Goal: Book appointment/travel/reservation

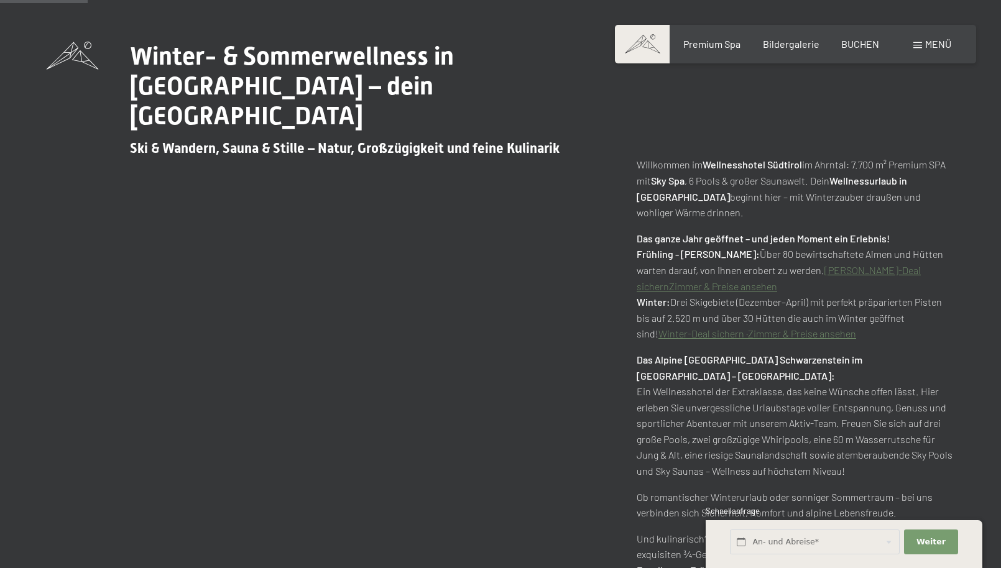
scroll to position [657, 0]
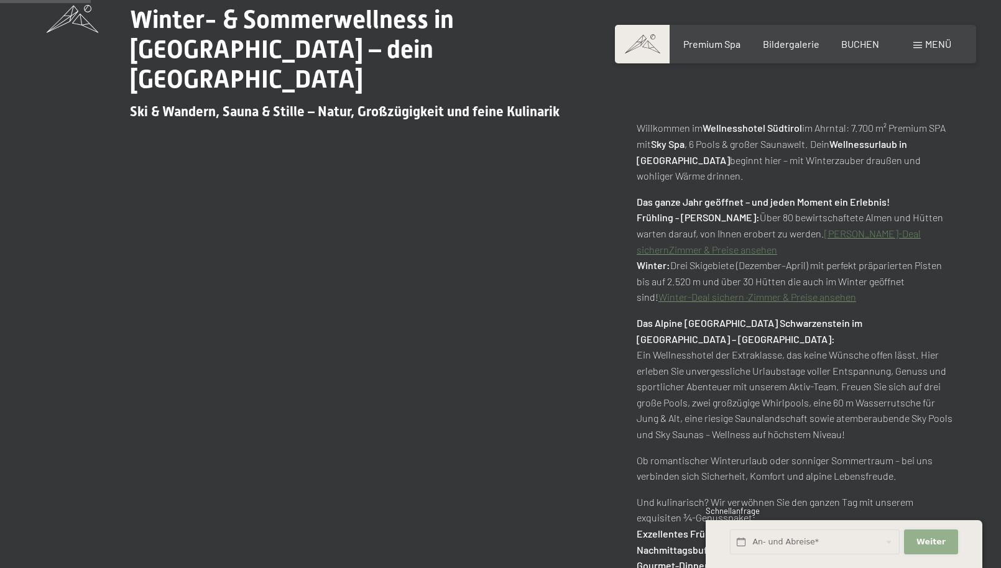
click at [937, 545] on span "Weiter" at bounding box center [931, 542] width 29 height 11
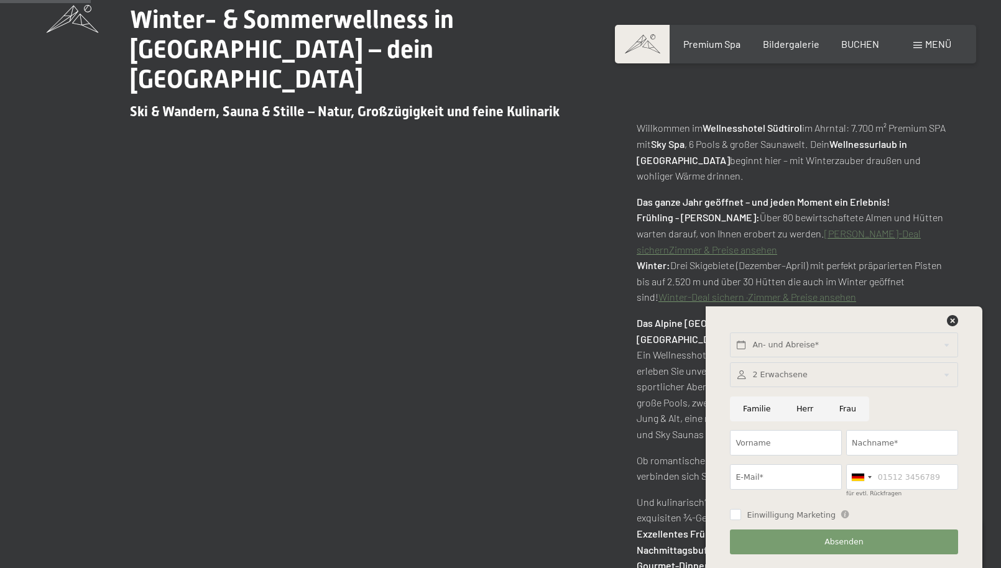
click at [757, 412] on input "Familie" at bounding box center [756, 409] width 53 height 25
radio input "true"
click at [798, 348] on input "text" at bounding box center [844, 345] width 228 height 25
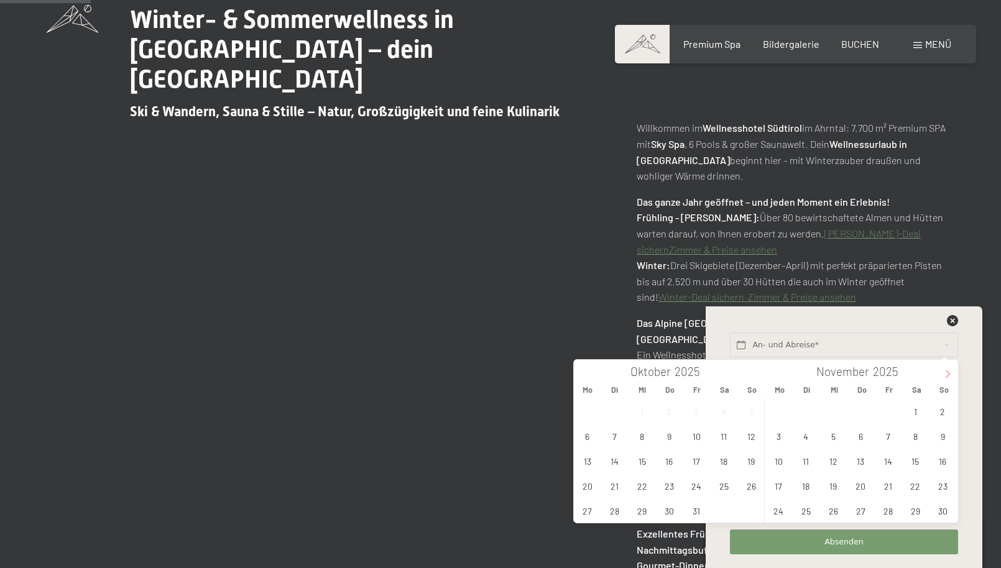
click at [938, 378] on span at bounding box center [947, 370] width 21 height 21
click at [782, 509] on span "29" at bounding box center [779, 511] width 24 height 24
click at [836, 509] on span "31" at bounding box center [833, 511] width 24 height 24
type input "Mo. 29.12.2025 - Mi. 31.12.2025"
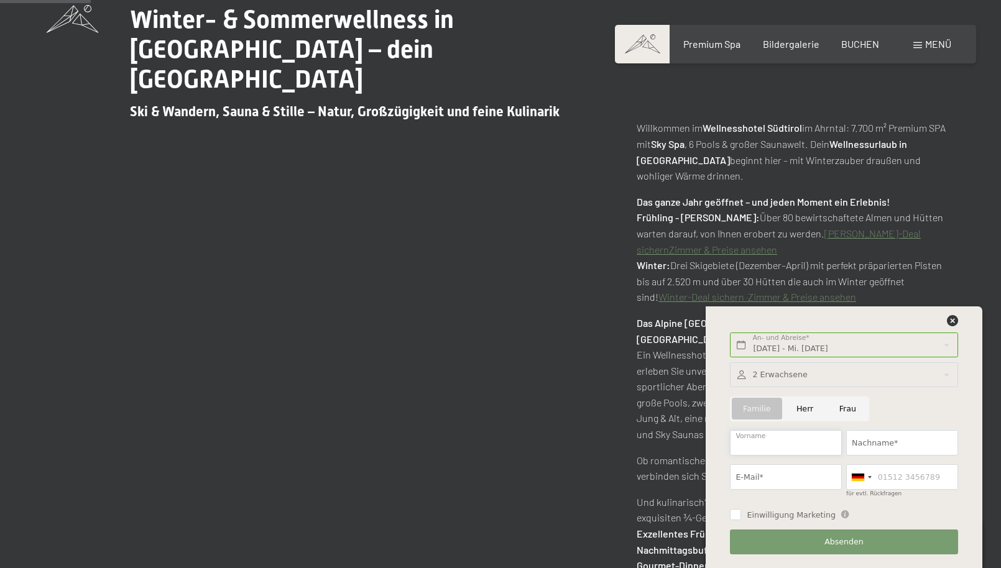
click at [806, 445] on input "Vorname" at bounding box center [786, 442] width 112 height 25
type input "Mario Vincenzo"
type input "Tomasello"
type input "mario@tomasello.ch"
type input "0786367731"
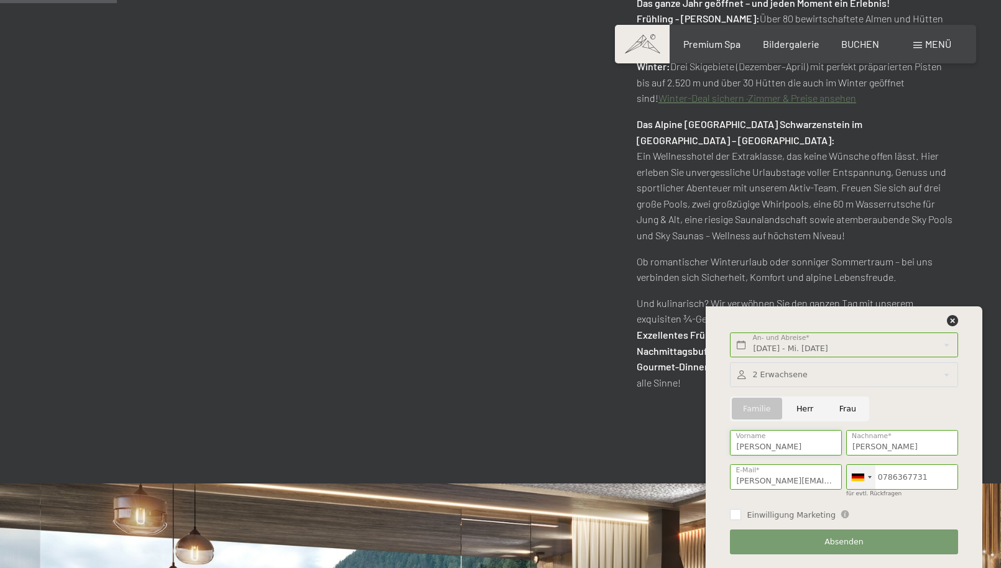
scroll to position [856, 0]
click at [956, 320] on icon at bounding box center [952, 320] width 11 height 11
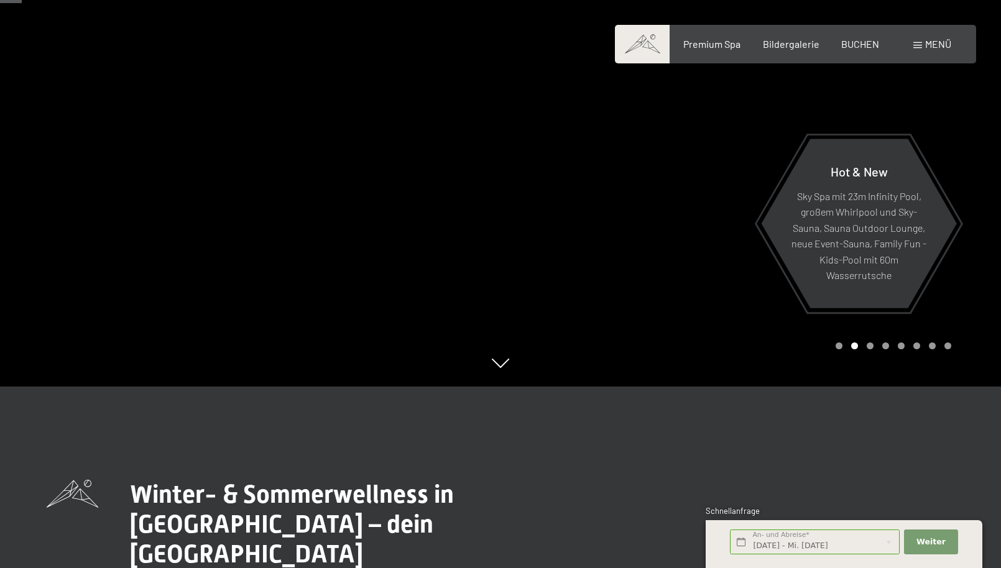
scroll to position [187, 0]
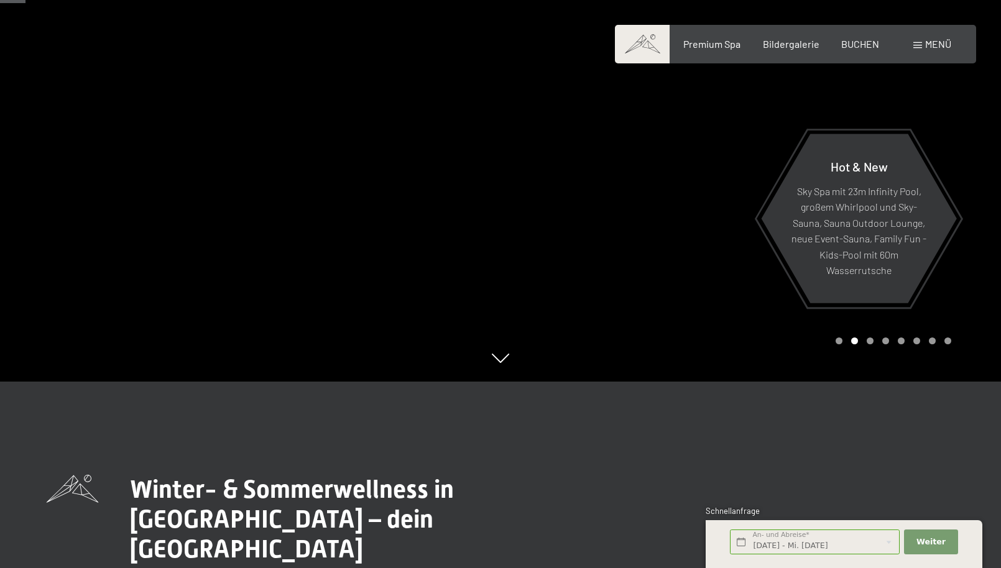
click at [671, 209] on div at bounding box center [751, 97] width 501 height 568
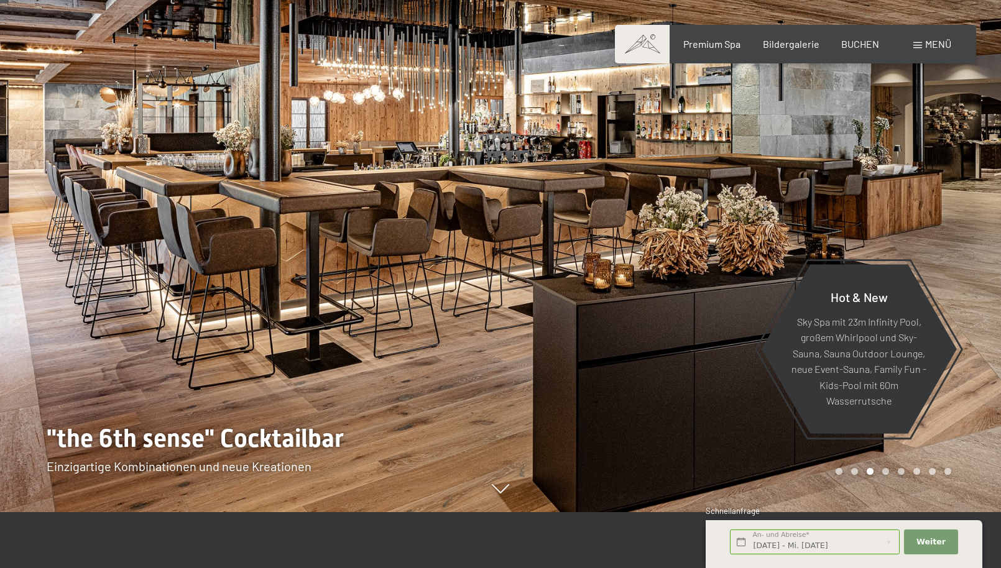
scroll to position [41, 0]
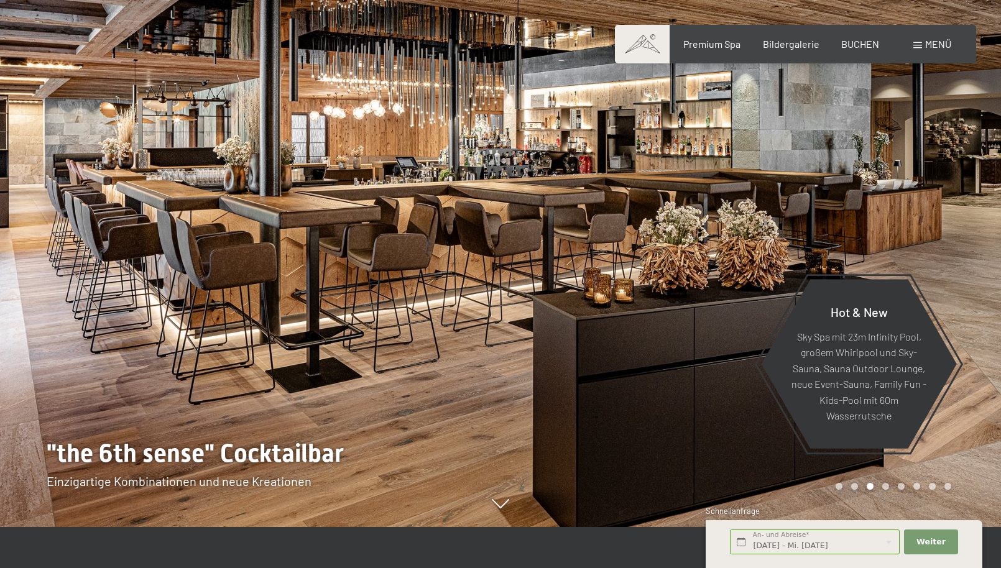
click at [640, 285] on div at bounding box center [751, 243] width 501 height 568
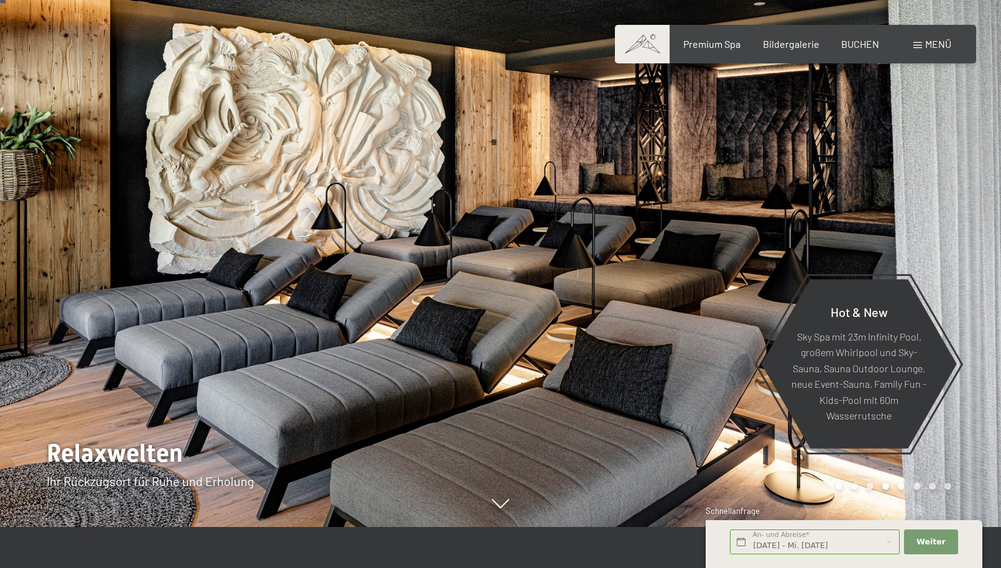
click at [640, 285] on div at bounding box center [751, 243] width 501 height 568
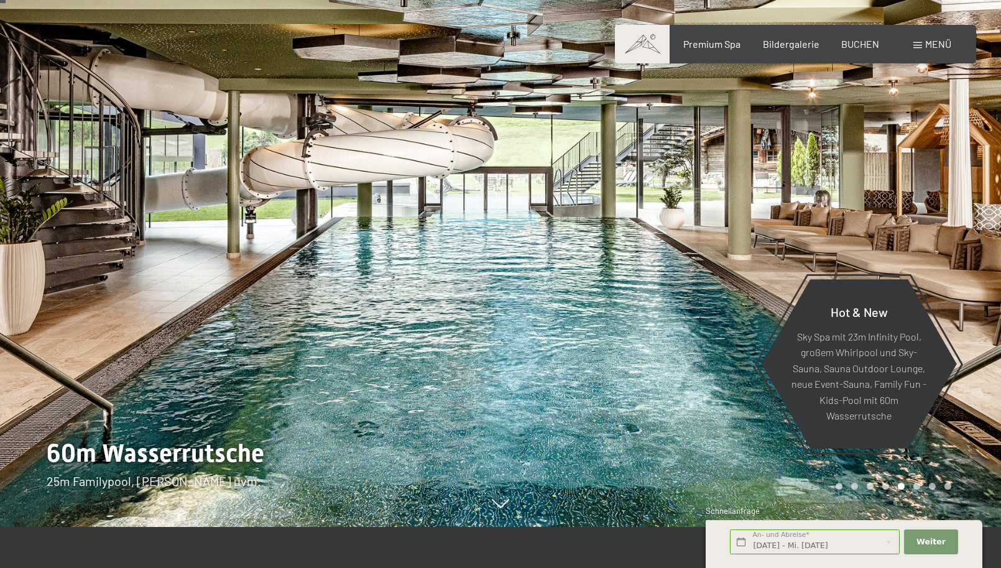
click at [640, 285] on div at bounding box center [751, 243] width 501 height 568
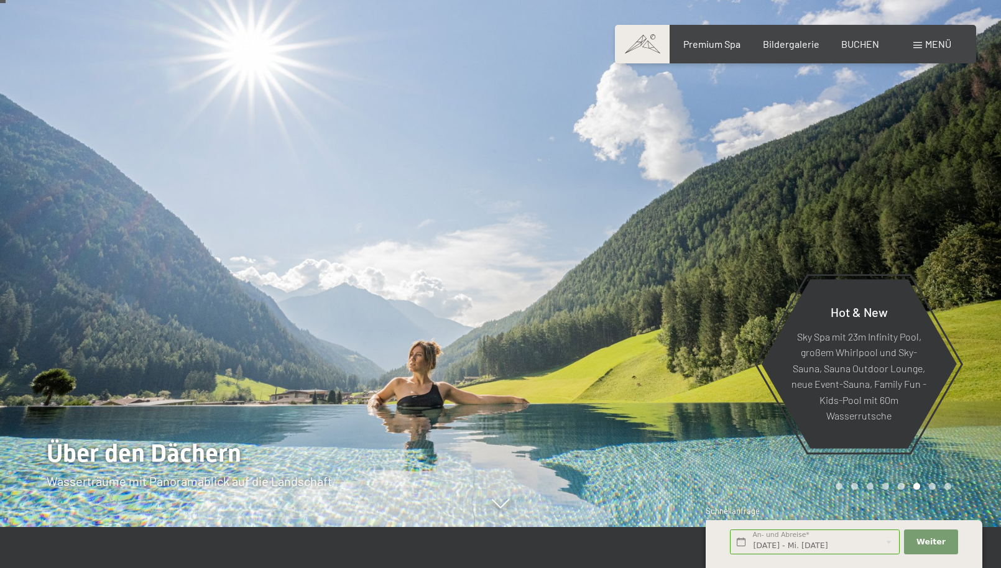
click at [640, 285] on div at bounding box center [751, 243] width 501 height 568
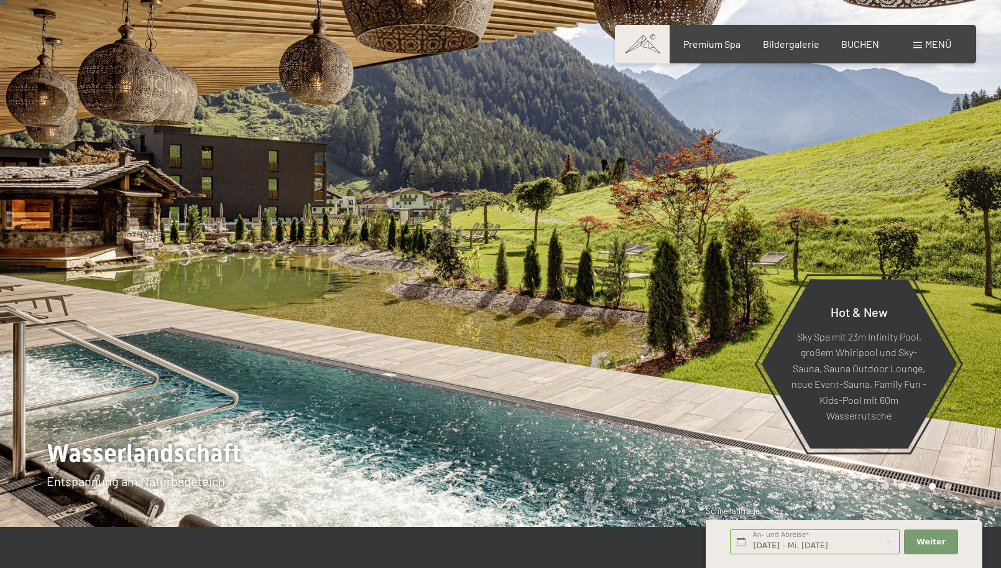
click at [658, 273] on div at bounding box center [751, 243] width 501 height 568
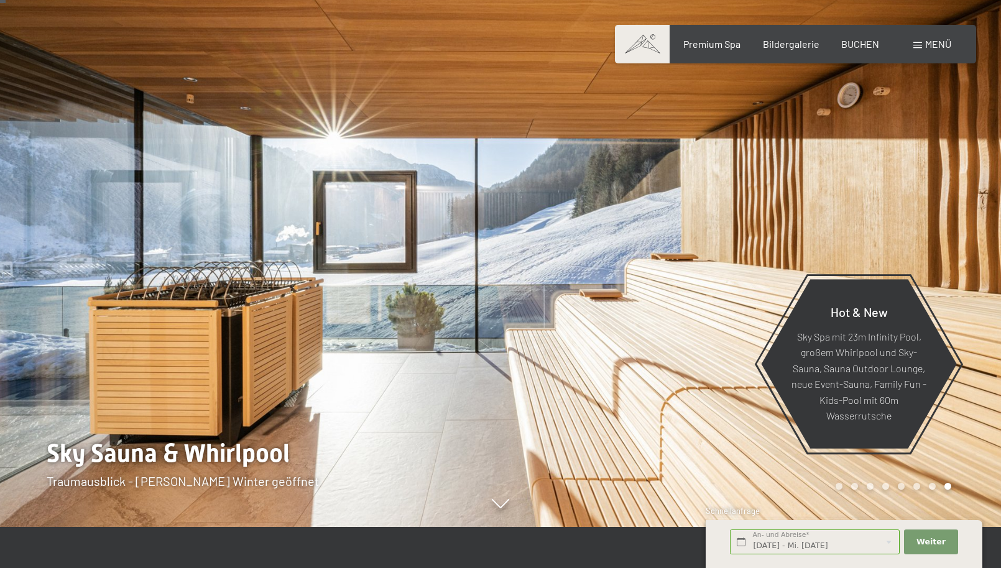
click at [658, 273] on div at bounding box center [751, 243] width 501 height 568
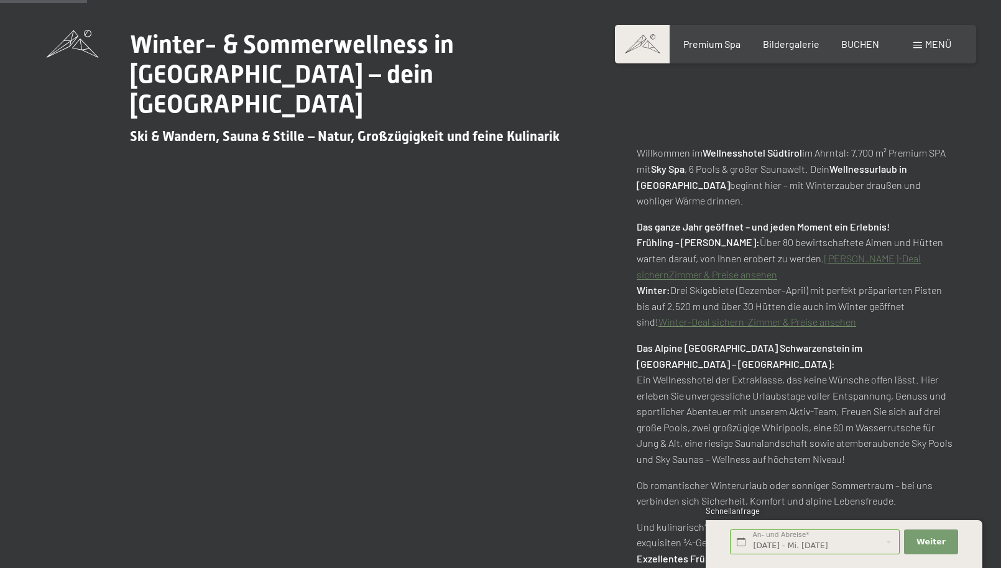
scroll to position [632, 0]
click at [851, 40] on span "BUCHEN" at bounding box center [860, 42] width 38 height 12
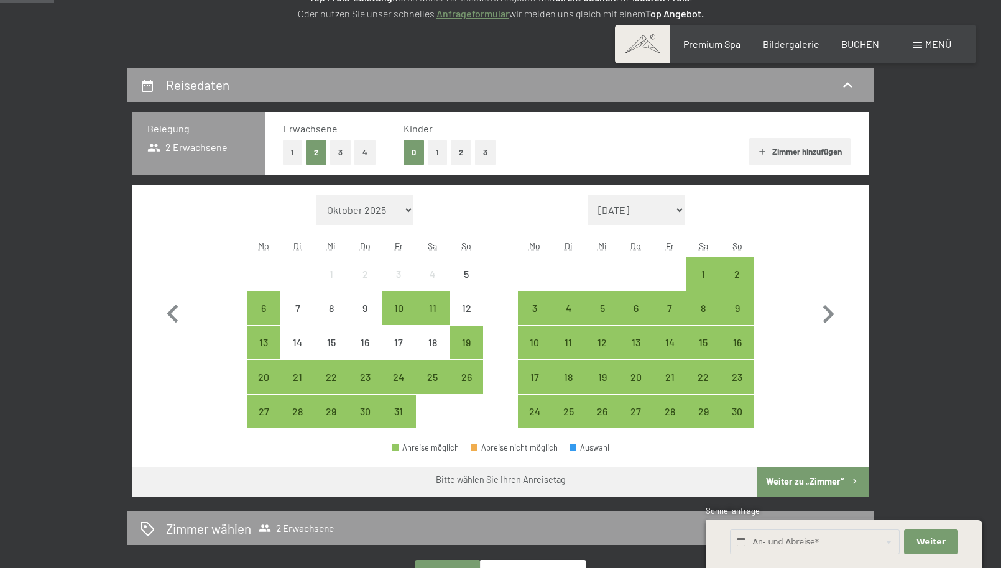
scroll to position [230, 0]
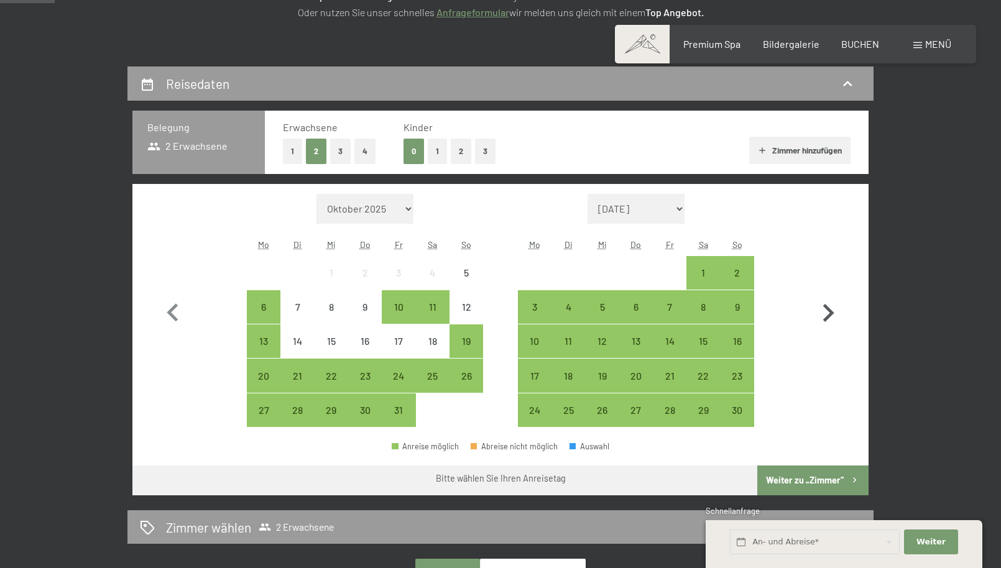
click at [821, 313] on icon "button" at bounding box center [828, 313] width 36 height 36
select select "[DATE]"
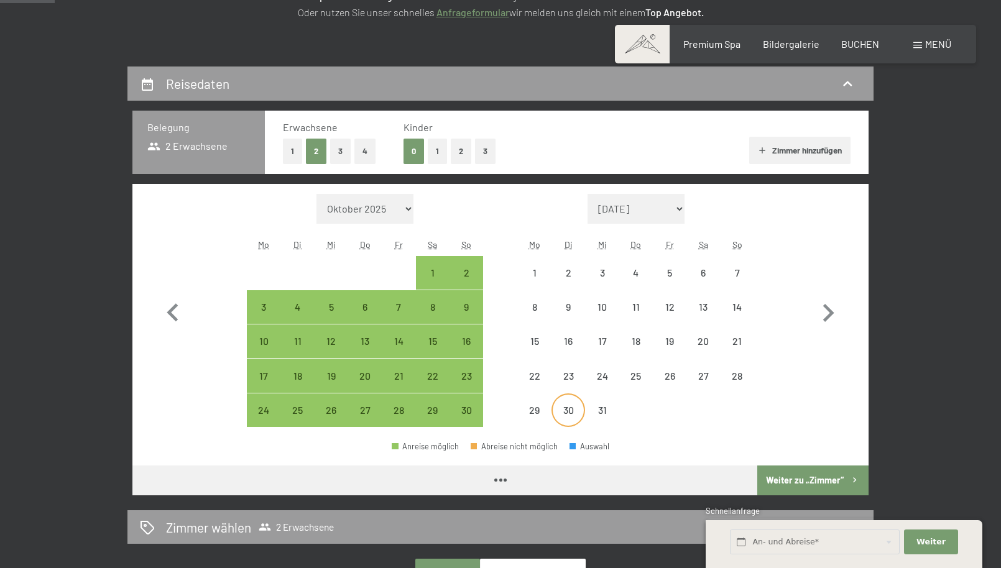
select select "[DATE]"
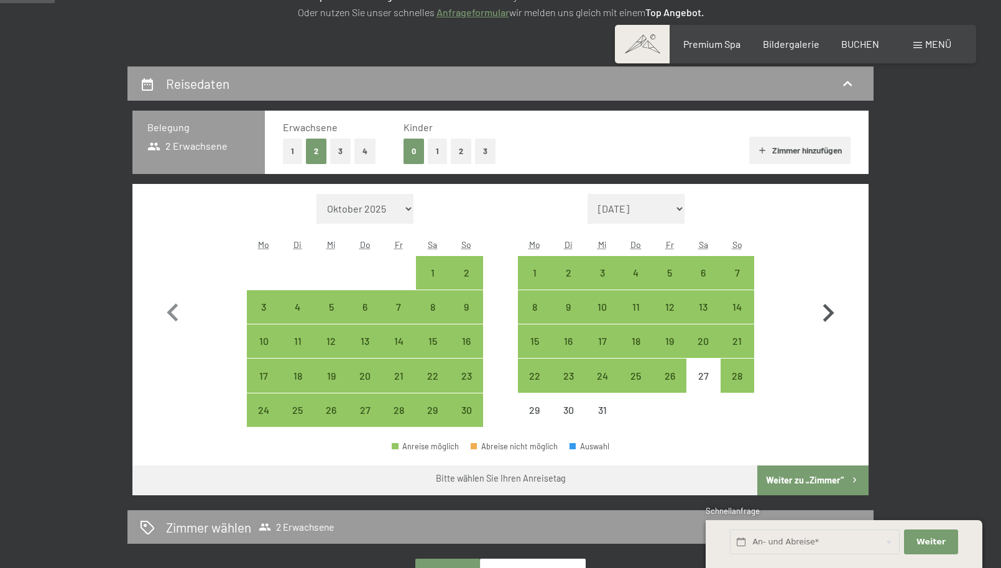
click at [831, 314] on icon "button" at bounding box center [828, 313] width 11 height 18
select select "[DATE]"
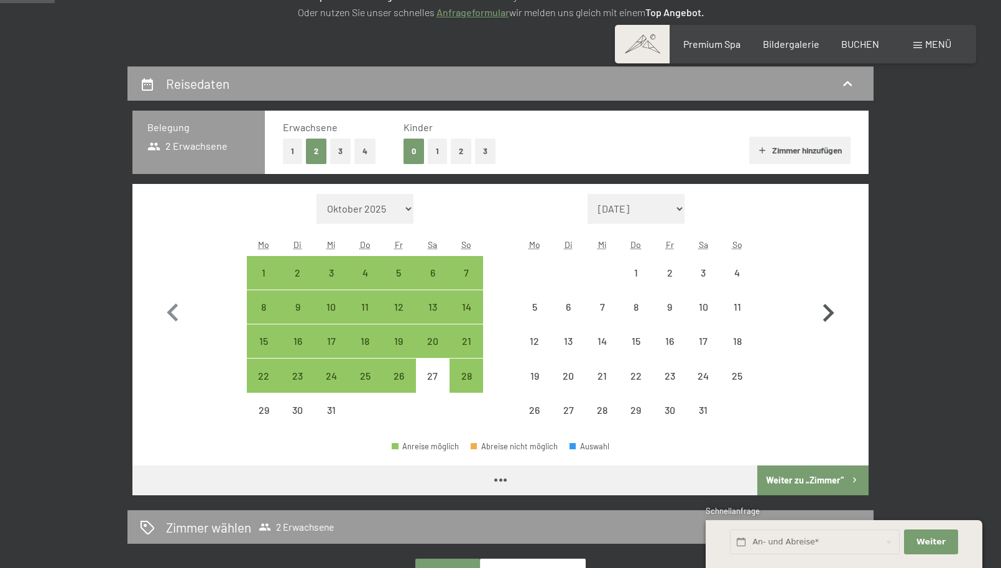
select select "[DATE]"
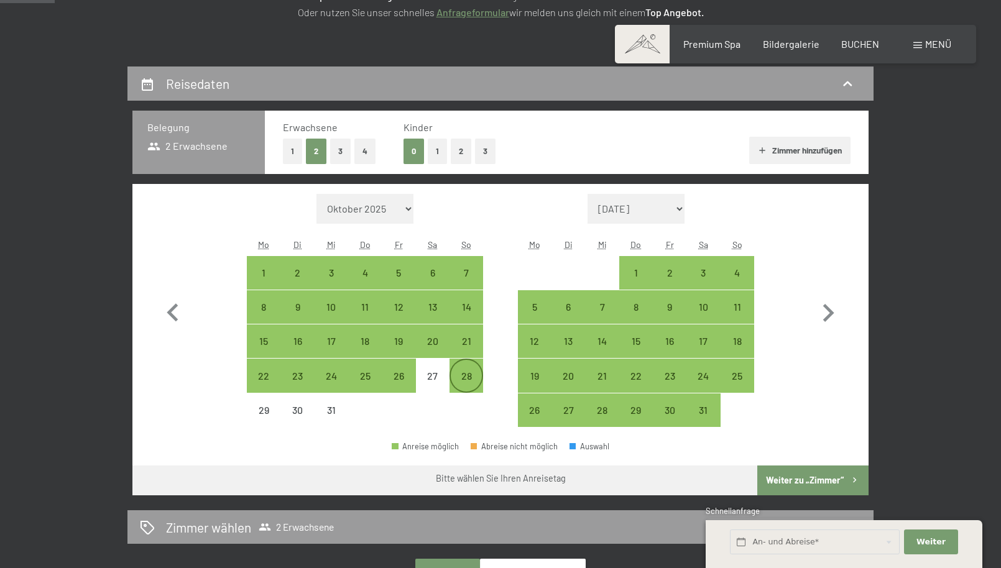
click at [471, 372] on div "28" at bounding box center [466, 386] width 31 height 31
select select "[DATE]"
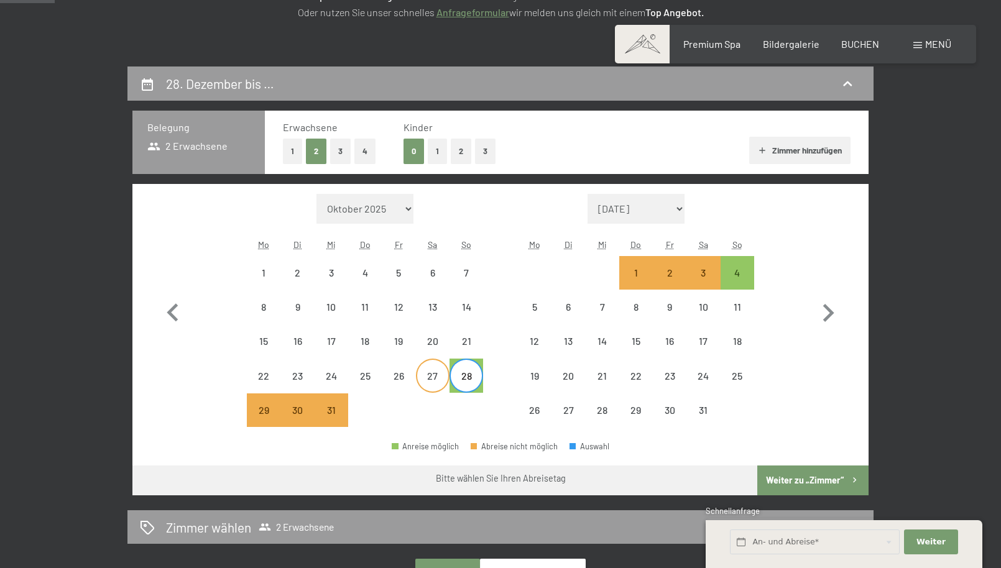
click at [429, 376] on div "27" at bounding box center [432, 386] width 31 height 31
select select "[DATE]"
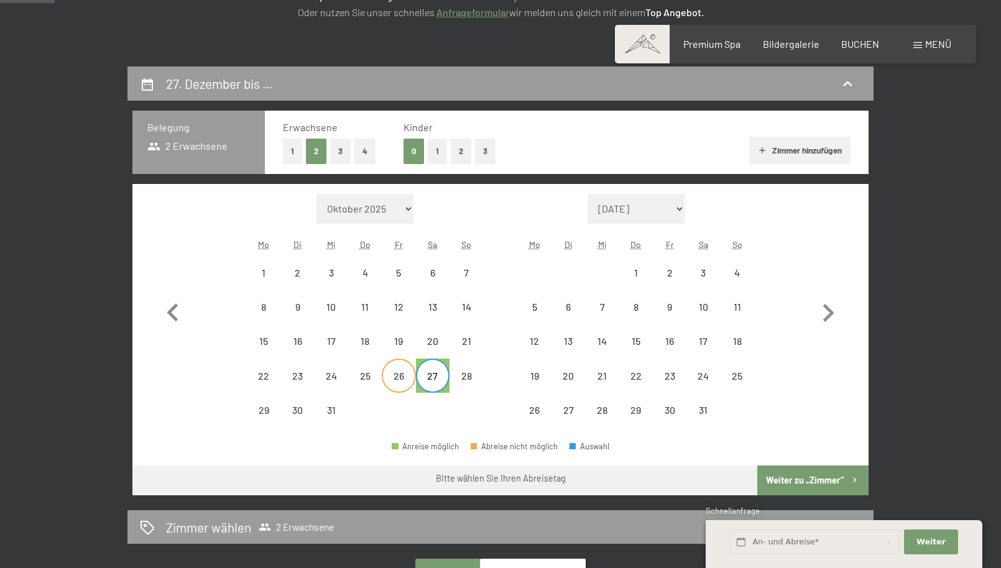
click at [410, 371] on div "26" at bounding box center [398, 386] width 31 height 31
select select "[DATE]"
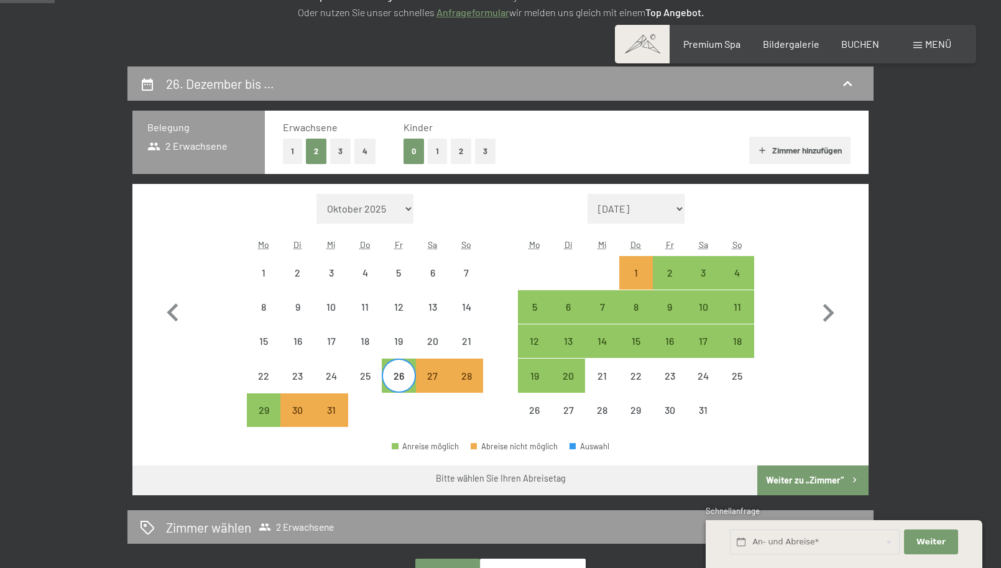
click at [398, 380] on div "26" at bounding box center [398, 386] width 31 height 31
select select "[DATE]"
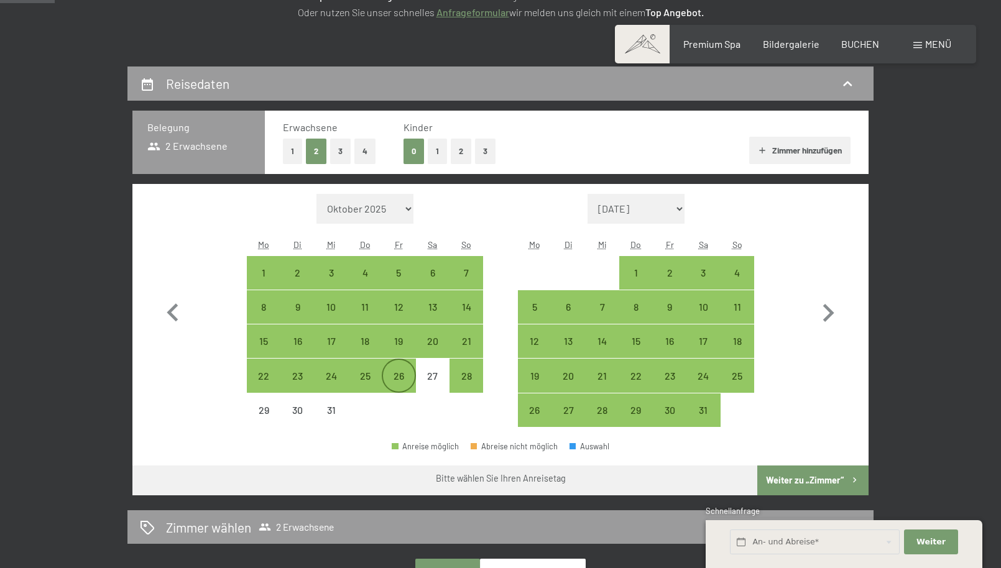
click at [398, 380] on div "26" at bounding box center [398, 386] width 31 height 31
select select "[DATE]"
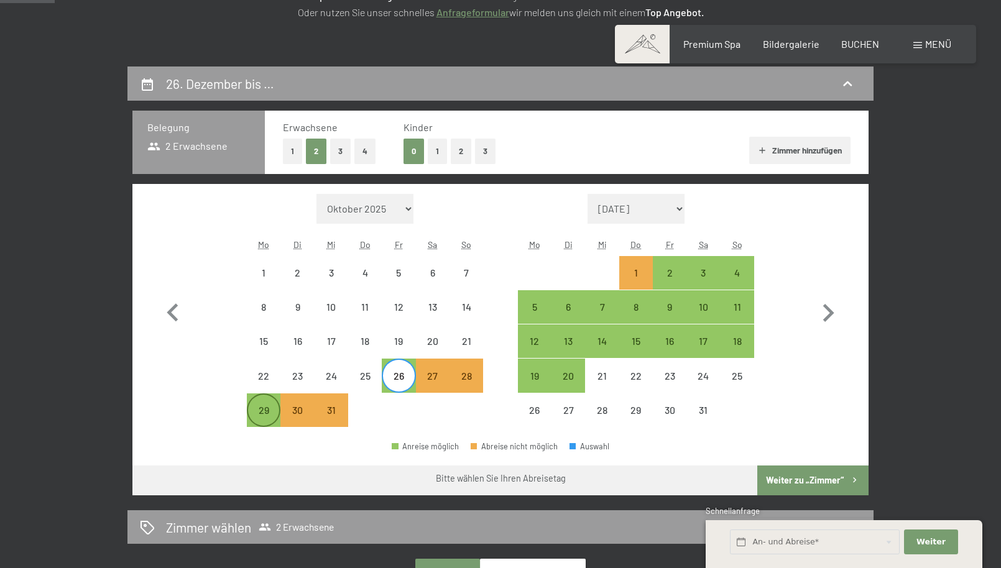
click at [267, 415] on div "29" at bounding box center [263, 420] width 31 height 31
select select "[DATE]"
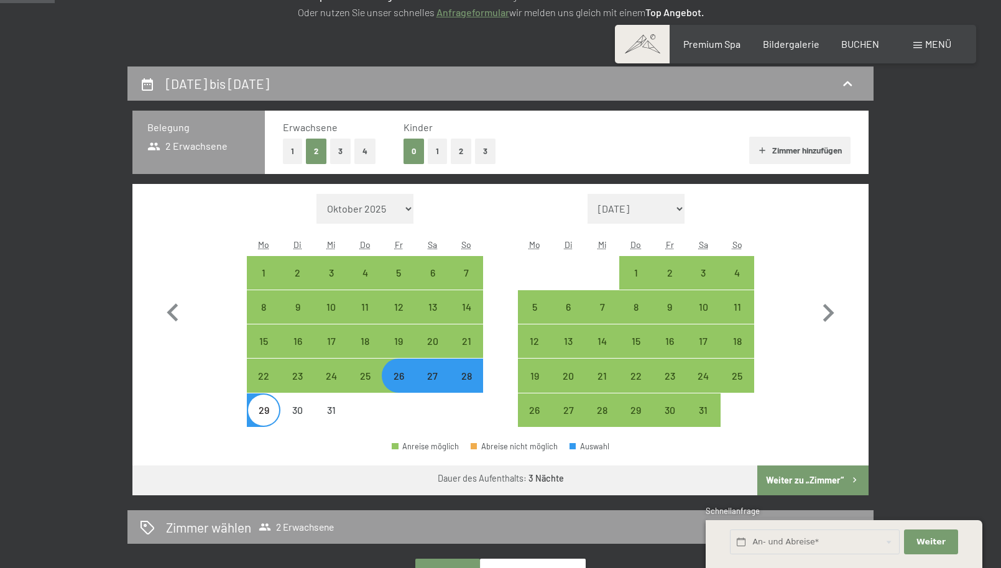
click at [797, 479] on button "Weiter zu „Zimmer“" at bounding box center [812, 481] width 111 height 30
select select "[DATE]"
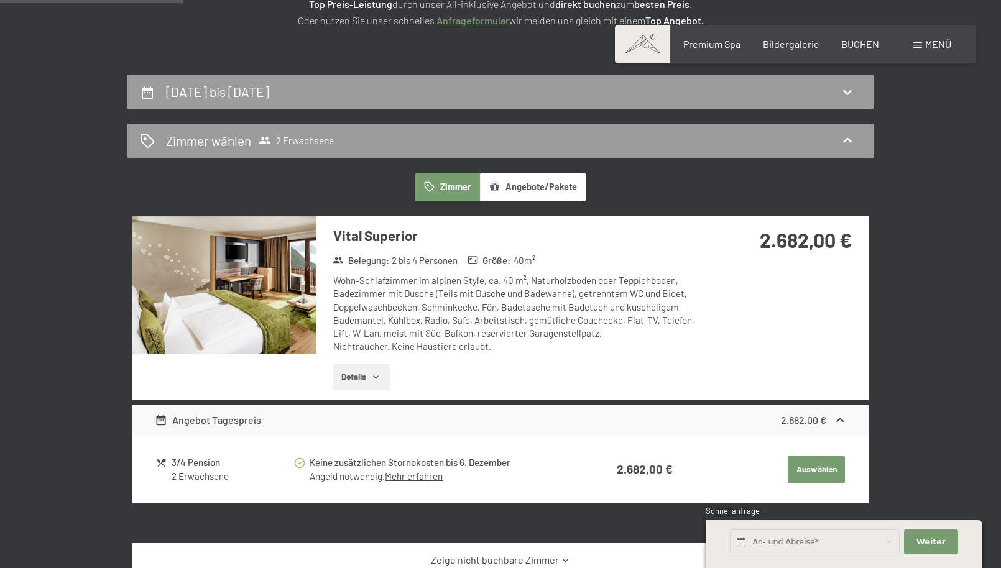
scroll to position [223, 0]
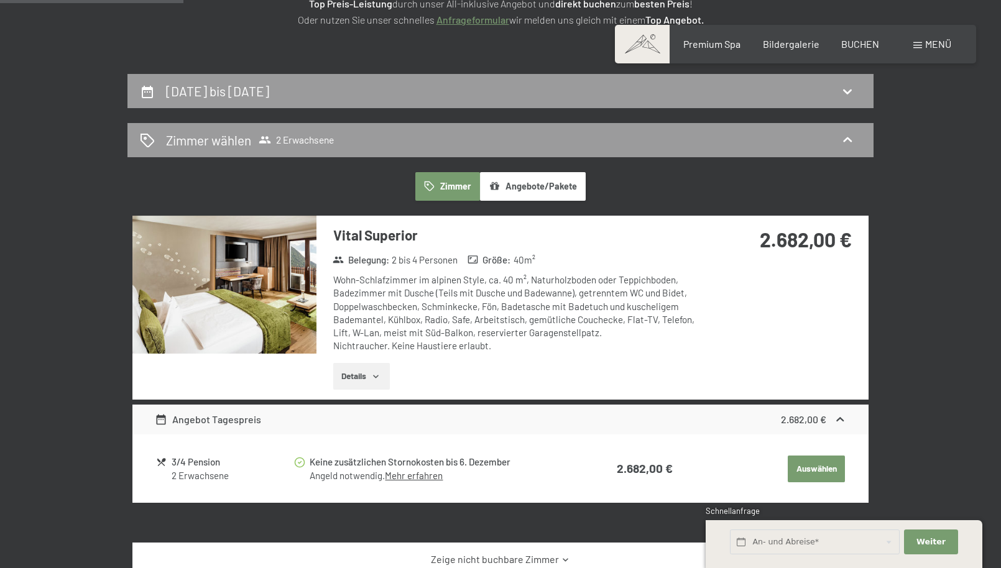
click at [540, 187] on button "Angebote/Pakete" at bounding box center [533, 186] width 106 height 29
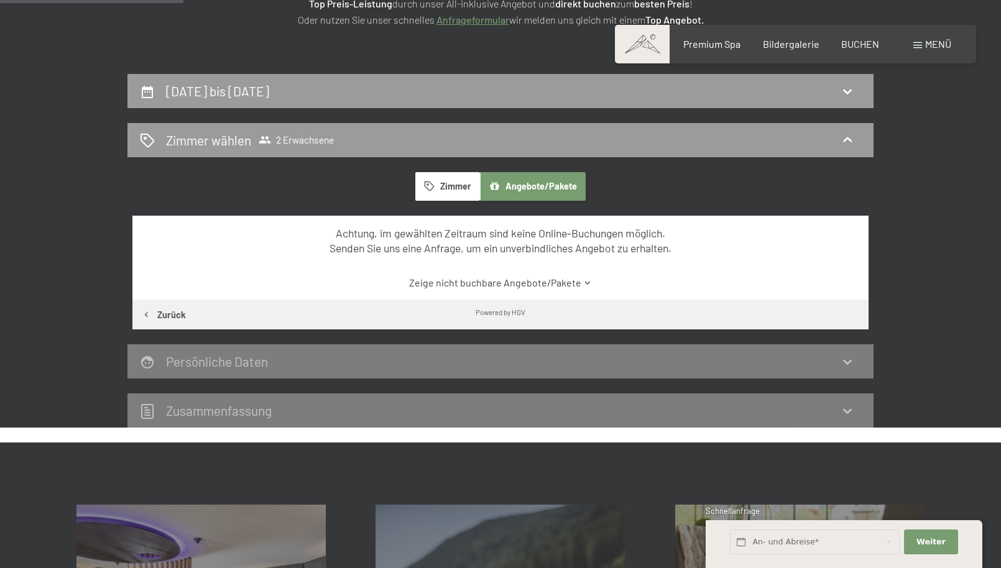
click at [448, 188] on button "Zimmer" at bounding box center [447, 186] width 65 height 29
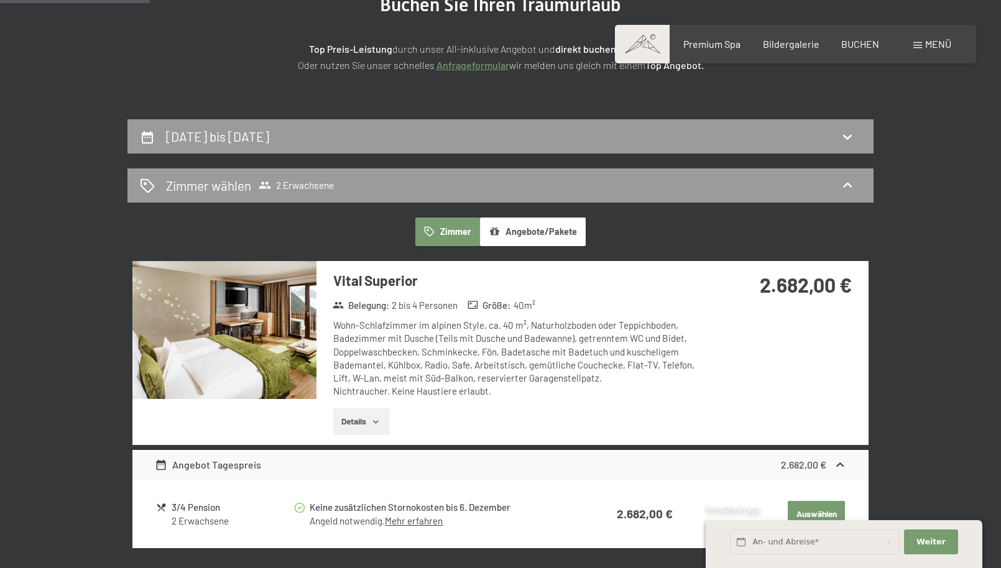
scroll to position [155, 0]
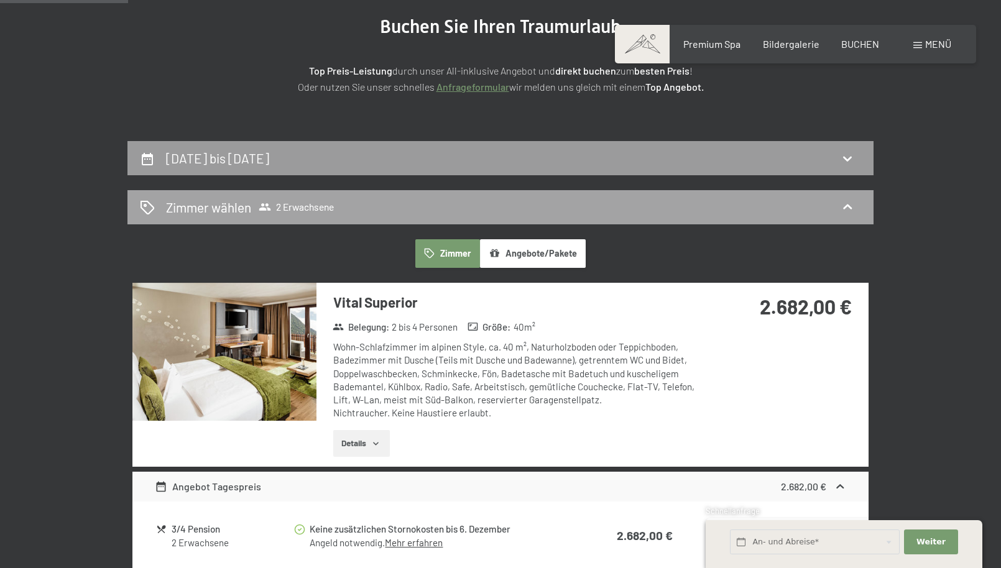
click at [323, 212] on span "2 Erwachsene" at bounding box center [296, 207] width 75 height 12
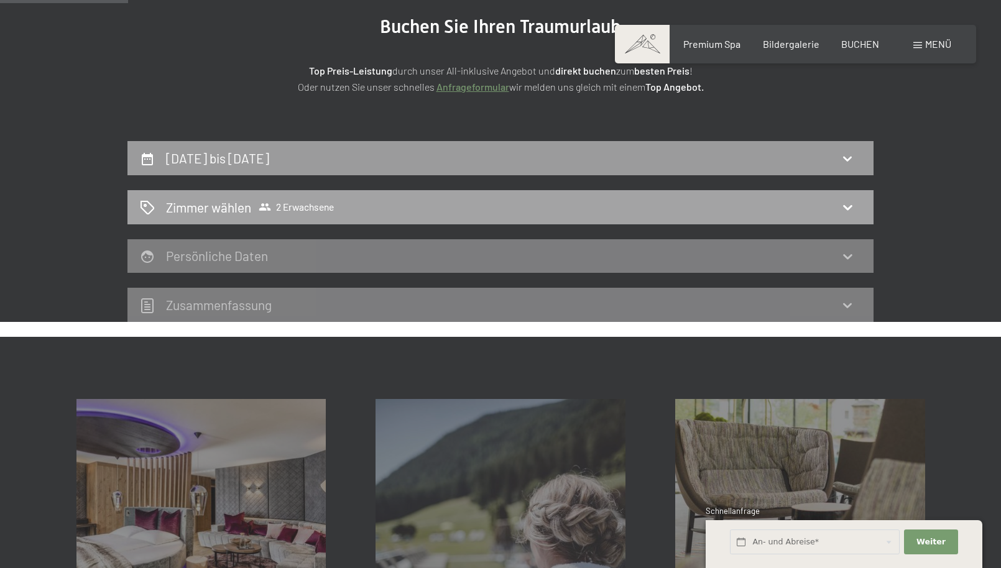
click at [323, 212] on span "2 Erwachsene" at bounding box center [296, 207] width 75 height 12
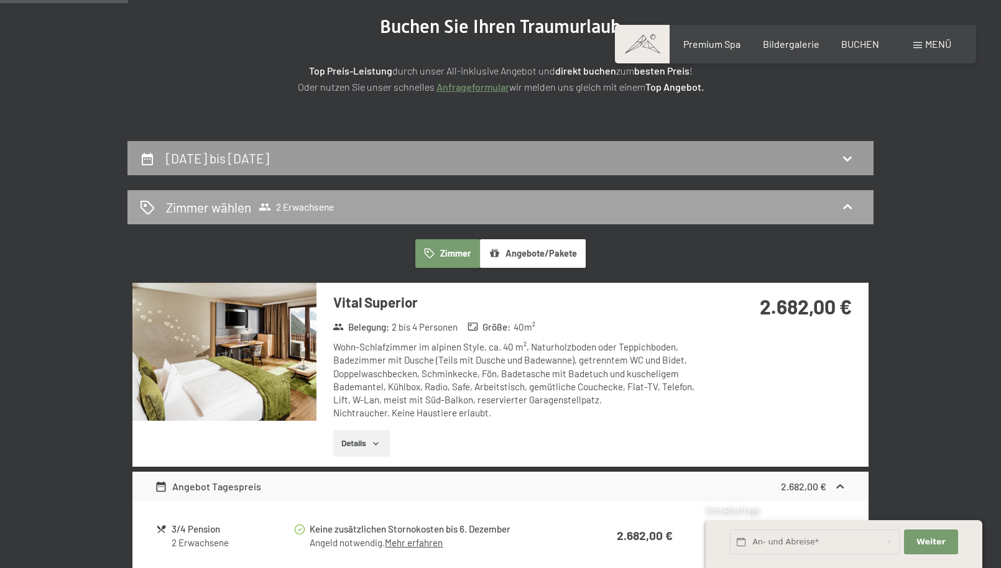
click at [323, 212] on span "2 Erwachsene" at bounding box center [296, 207] width 75 height 12
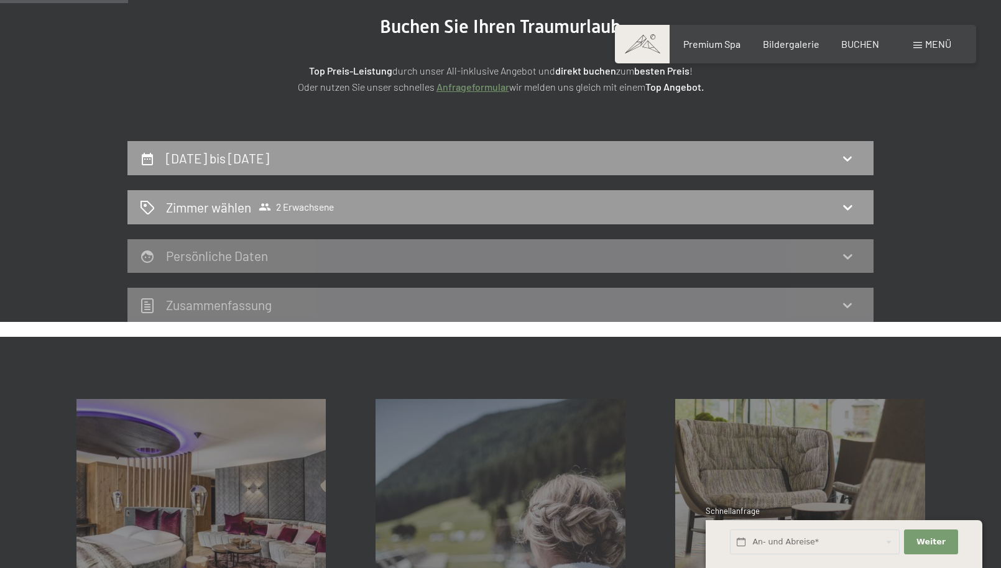
click at [299, 252] on div "Persönliche Daten" at bounding box center [500, 256] width 721 height 18
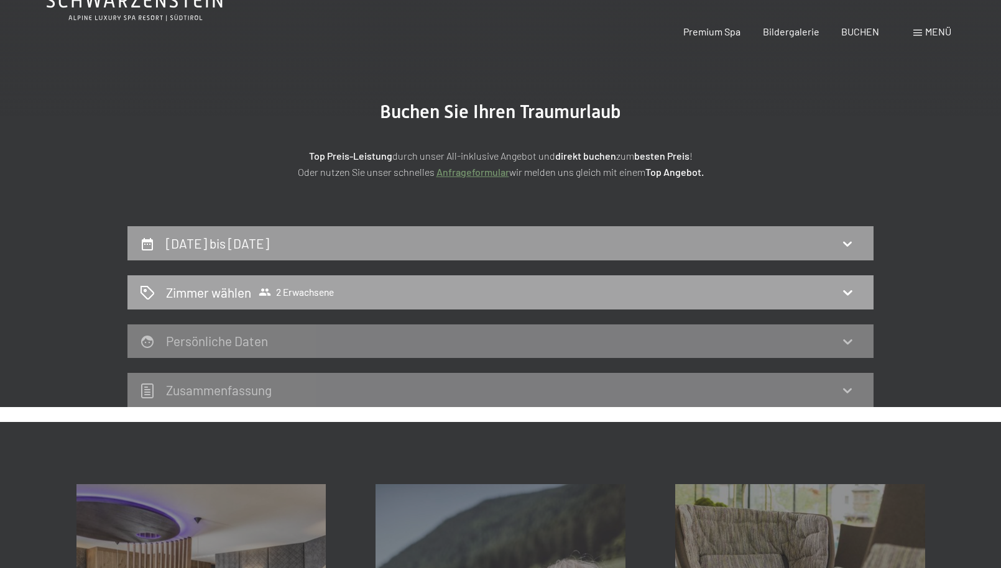
scroll to position [0, 0]
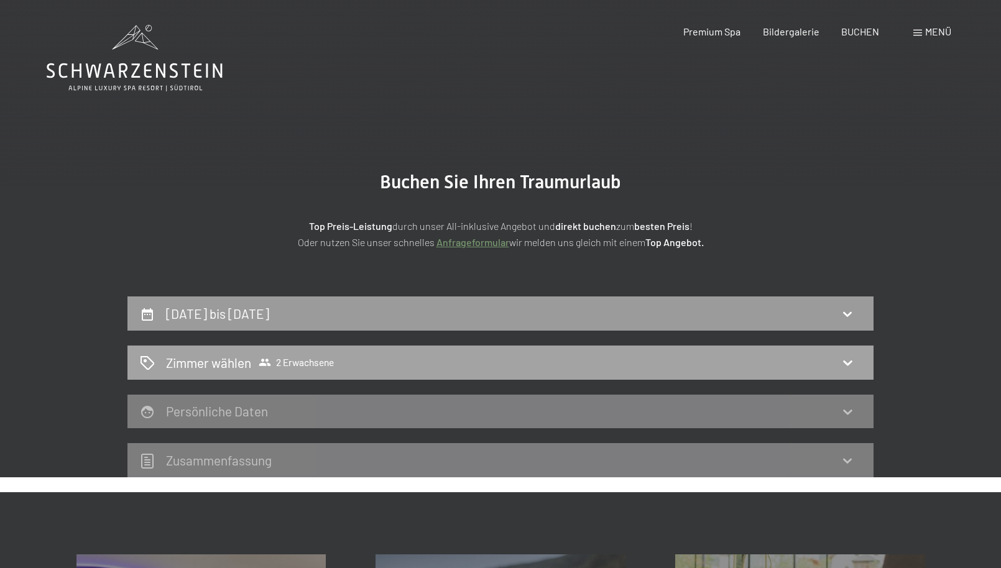
click at [266, 364] on icon at bounding box center [265, 362] width 12 height 7
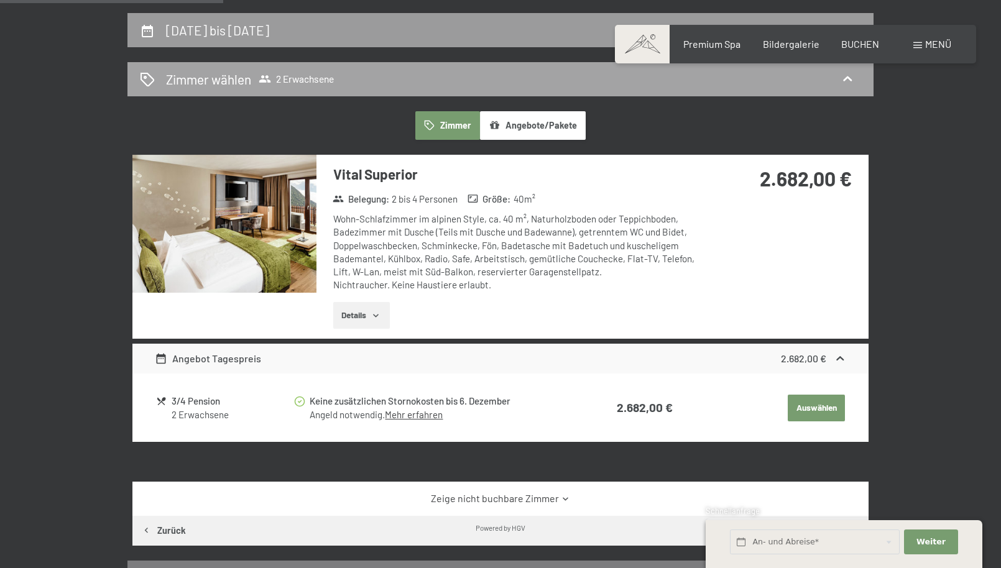
scroll to position [284, 0]
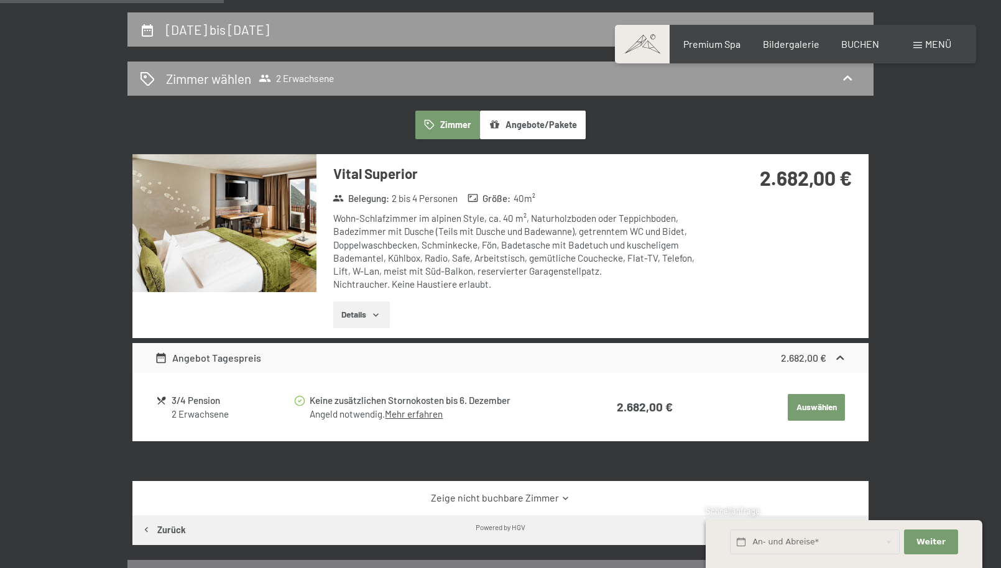
click at [366, 323] on button "Details" at bounding box center [361, 315] width 57 height 27
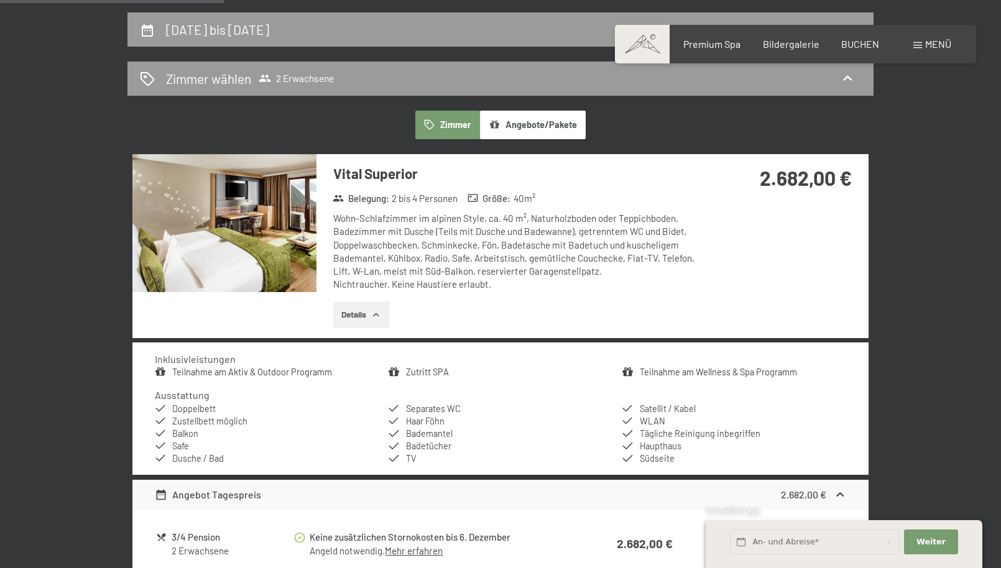
click at [364, 321] on button "Details" at bounding box center [361, 315] width 57 height 27
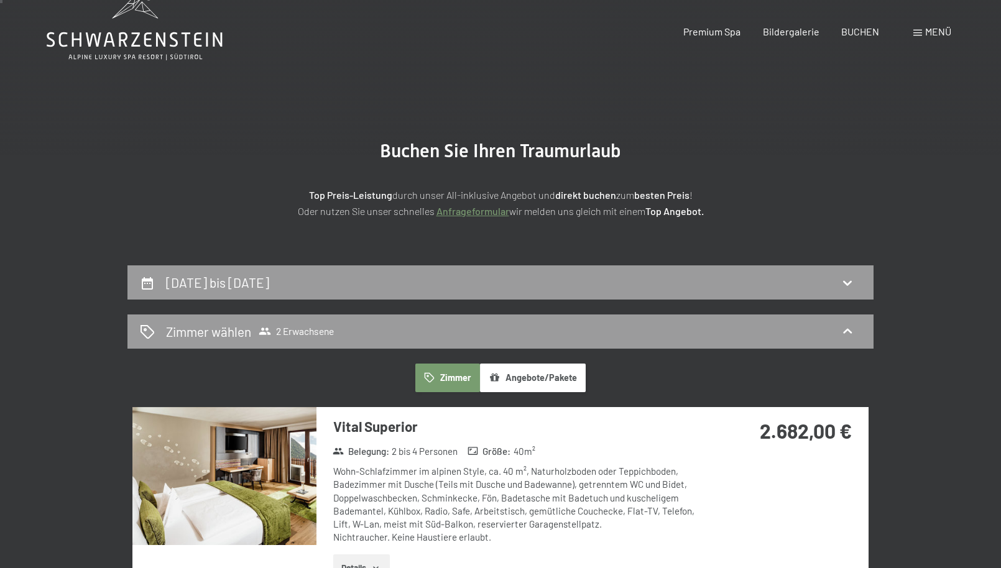
scroll to position [0, 0]
